Goal: Task Accomplishment & Management: Manage account settings

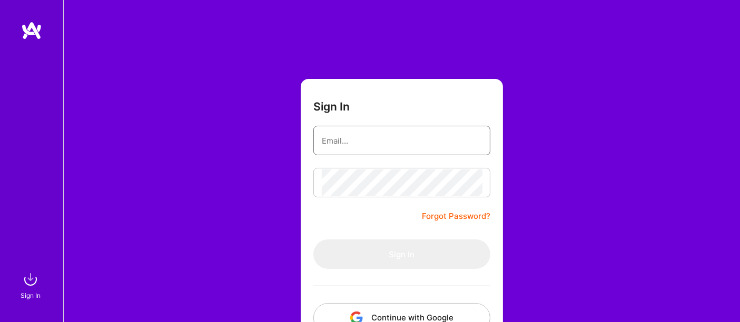
type input "[EMAIL_ADDRESS][DOMAIN_NAME]"
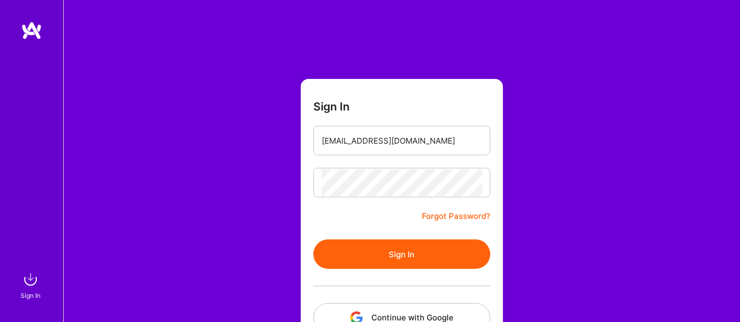
click at [522, 221] on div "Sign In [EMAIL_ADDRESS][DOMAIN_NAME] Forgot Password? Sign In Continue with Goo…" at bounding box center [401, 197] width 677 height 395
click at [436, 255] on button "Sign In" at bounding box center [401, 254] width 177 height 29
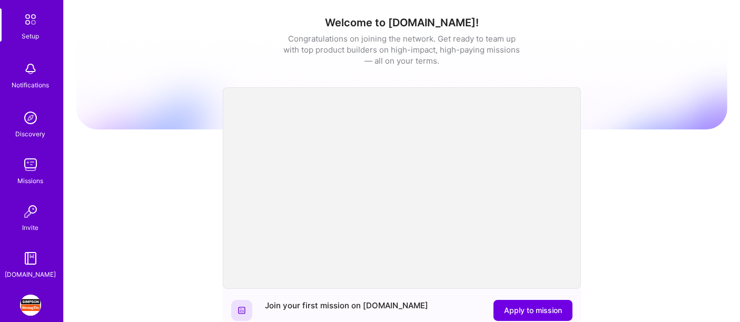
scroll to position [101, 0]
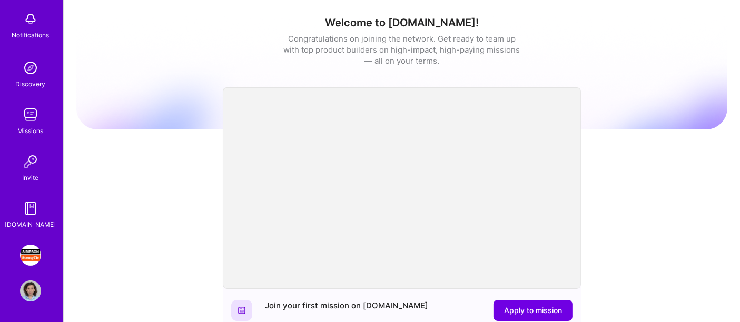
click at [30, 259] on img at bounding box center [30, 255] width 21 height 21
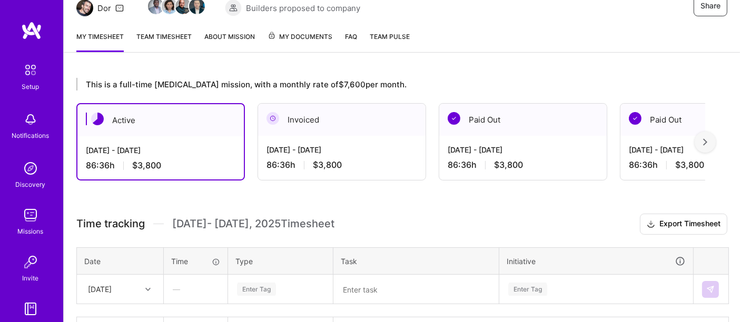
scroll to position [117, 0]
click at [343, 157] on div "[DATE] - [DATE] 86:36 h $3,800" at bounding box center [341, 156] width 167 height 43
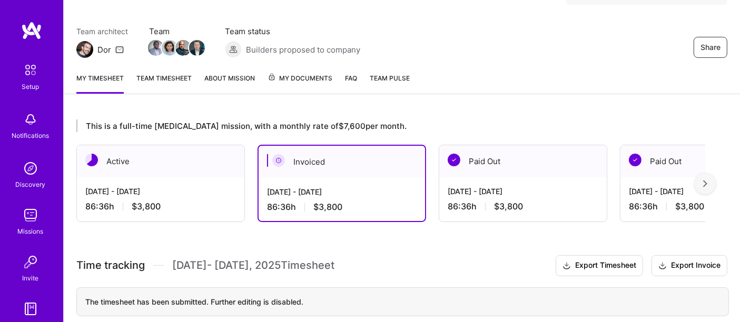
scroll to position [93, 0]
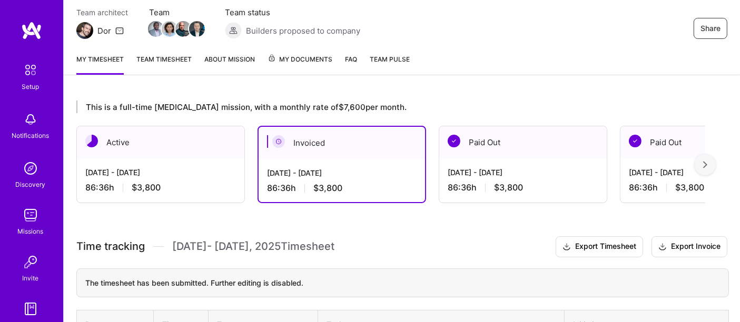
click at [306, 63] on span "My Documents" at bounding box center [299, 60] width 65 height 12
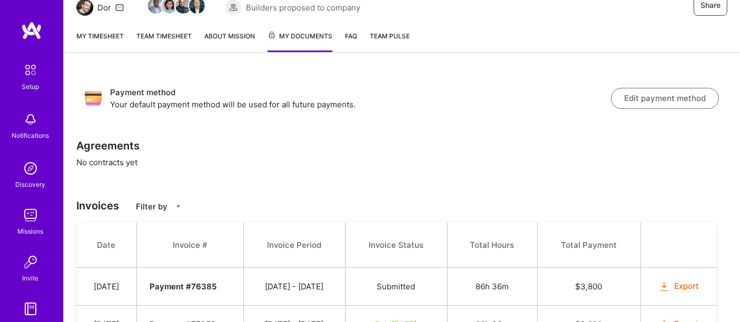
scroll to position [175, 0]
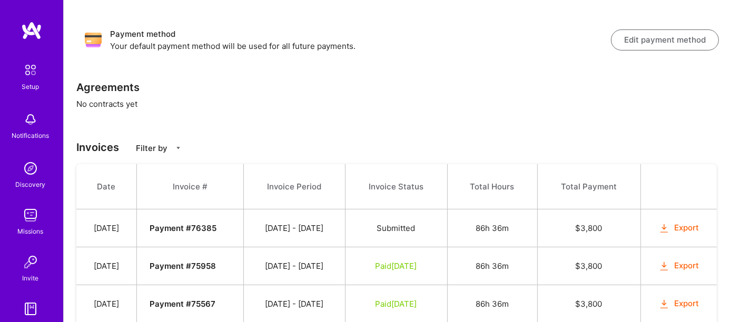
click at [665, 228] on icon "button" at bounding box center [664, 229] width 12 height 12
click at [663, 266] on icon "button" at bounding box center [664, 267] width 12 height 12
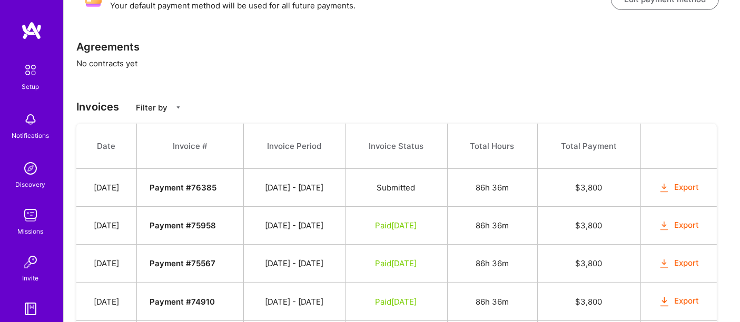
scroll to position [233, 0]
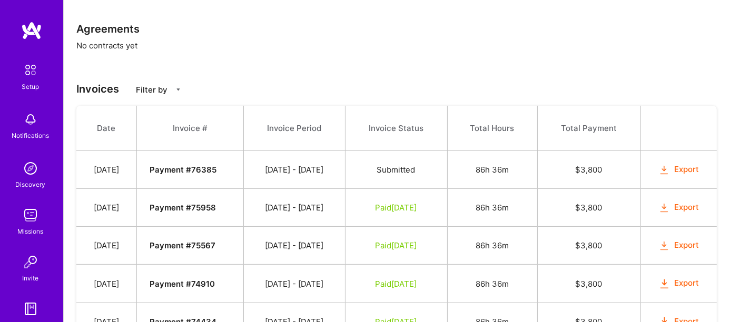
click at [665, 244] on icon "button" at bounding box center [664, 246] width 12 height 12
click at [667, 284] on icon "button" at bounding box center [664, 284] width 12 height 12
